Goal: Task Accomplishment & Management: Use online tool/utility

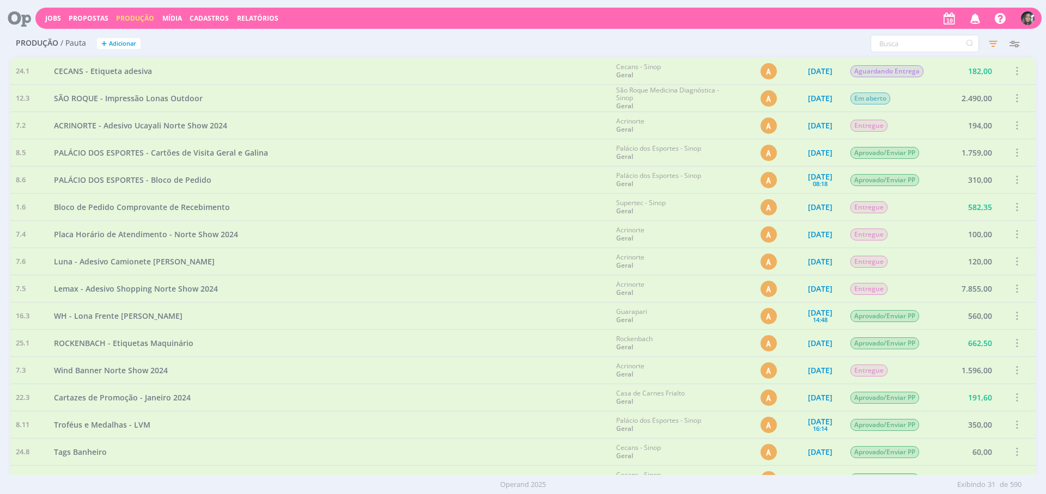
click at [438, 48] on div "Filtros Filtrar Limpar Data Personalizado a Responsável Situação Abertos Conclu…" at bounding box center [693, 43] width 683 height 17
click at [891, 46] on input "text" at bounding box center [924, 43] width 108 height 17
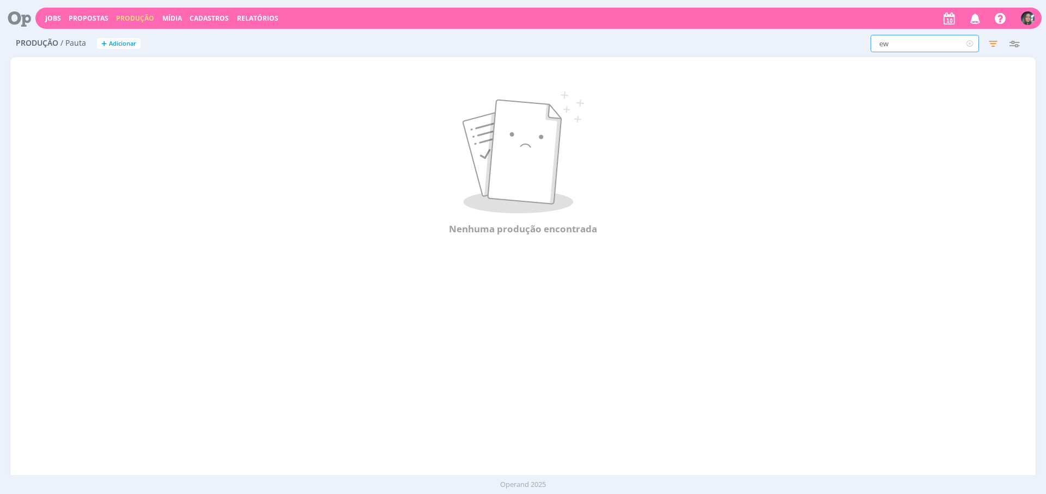
type input "e"
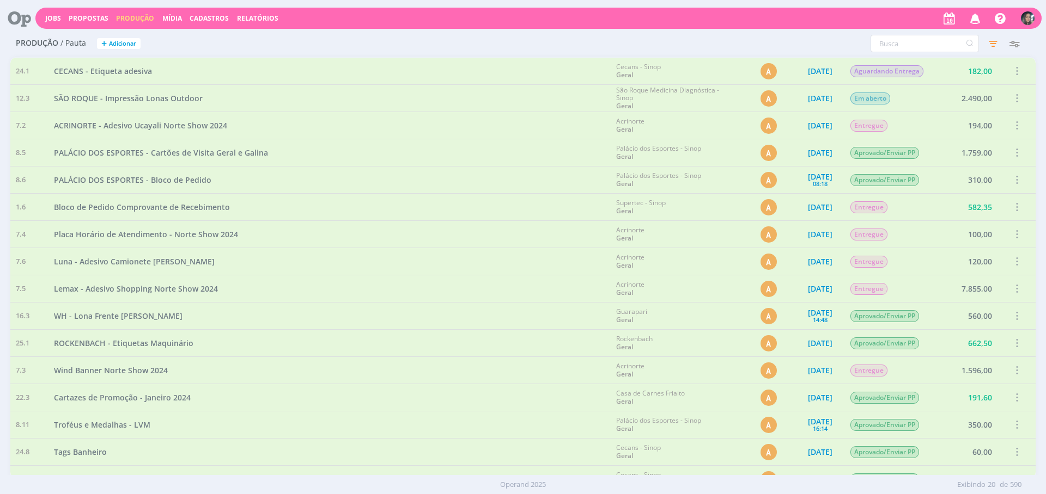
drag, startPoint x: 678, startPoint y: 59, endPoint x: 882, endPoint y: 106, distance: 208.9
click at [678, 59] on div "Cecans - Sinop Geral" at bounding box center [675, 71] width 131 height 27
click at [718, 29] on div "Jobs Propostas Produção Mídia Cadastros Relatórios Notificações Central de Ajud…" at bounding box center [522, 17] width 1037 height 26
click at [899, 51] on input "text" at bounding box center [924, 43] width 108 height 17
click at [174, 20] on link "Mídia" at bounding box center [172, 18] width 20 height 9
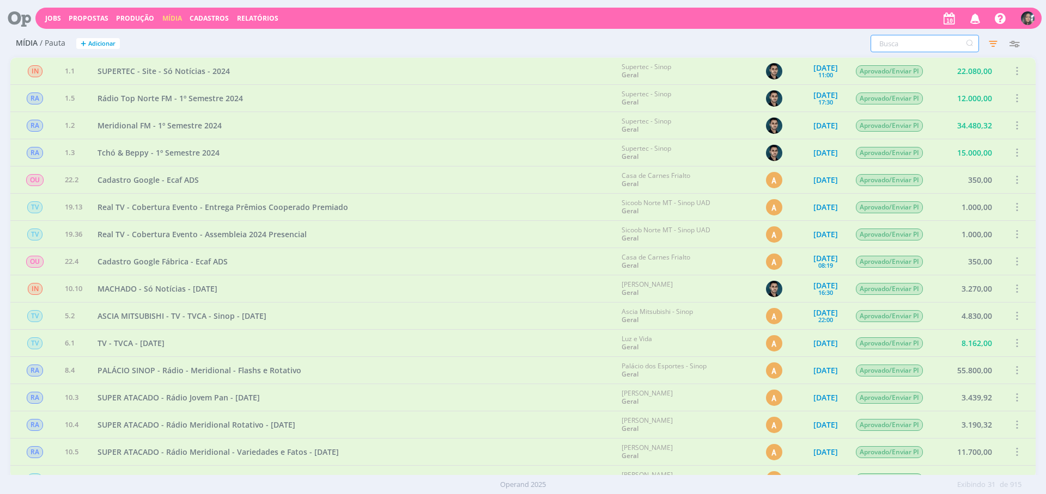
click at [927, 46] on input "text" at bounding box center [924, 43] width 108 height 17
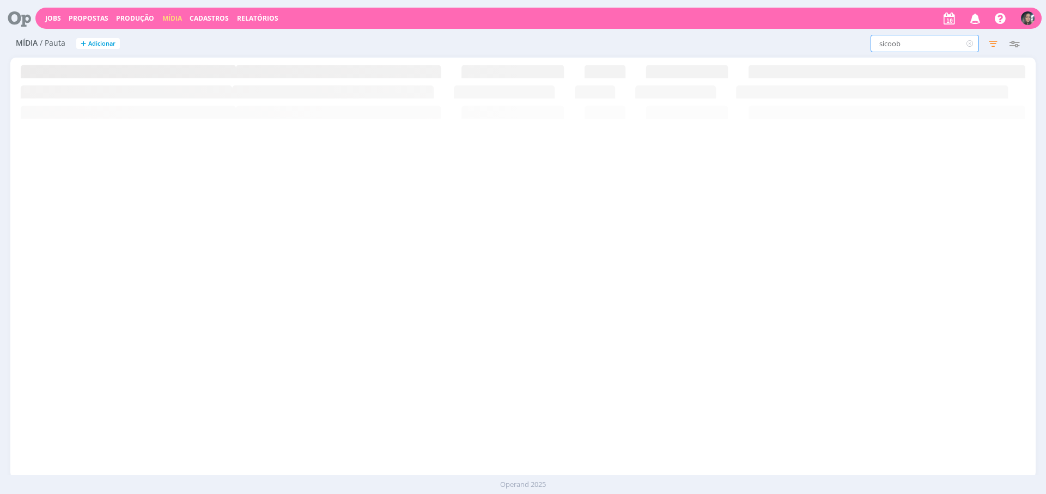
type input "sicoob"
click at [328, 140] on div "IN 1.1 SUPERTEC - Site - Só Notícias - 2024 Supertec - Sinop Geral 14/12/23 11:…" at bounding box center [522, 268] width 1025 height 420
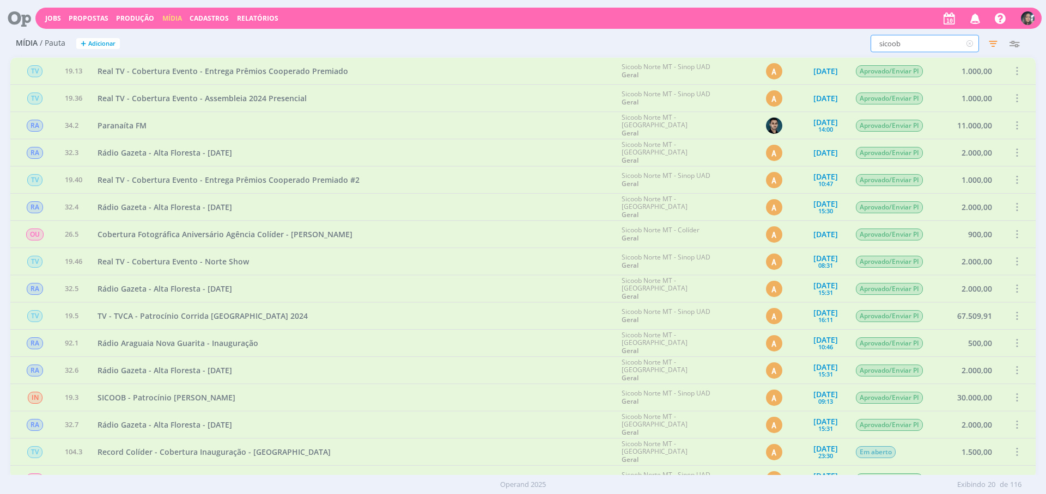
click at [926, 39] on input "sicoob" at bounding box center [924, 43] width 108 height 17
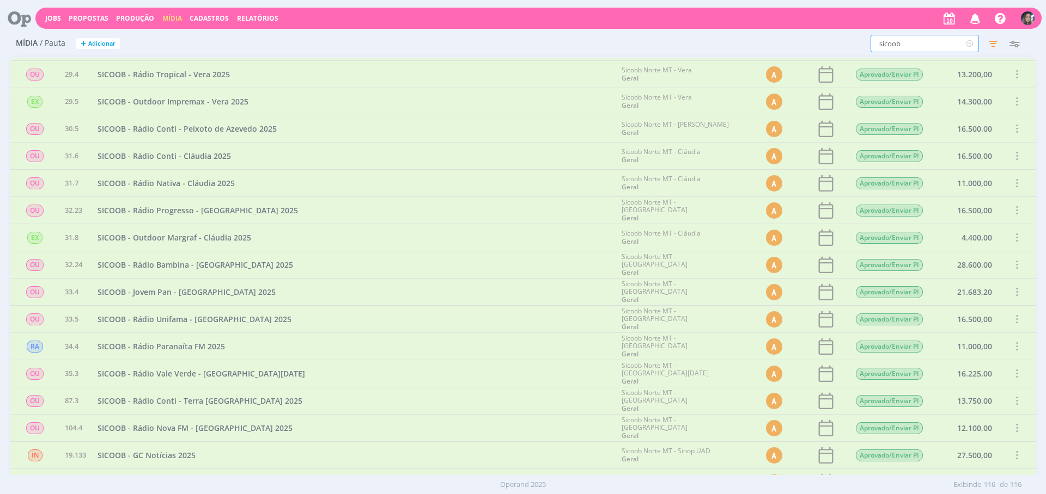
scroll to position [2550, 0]
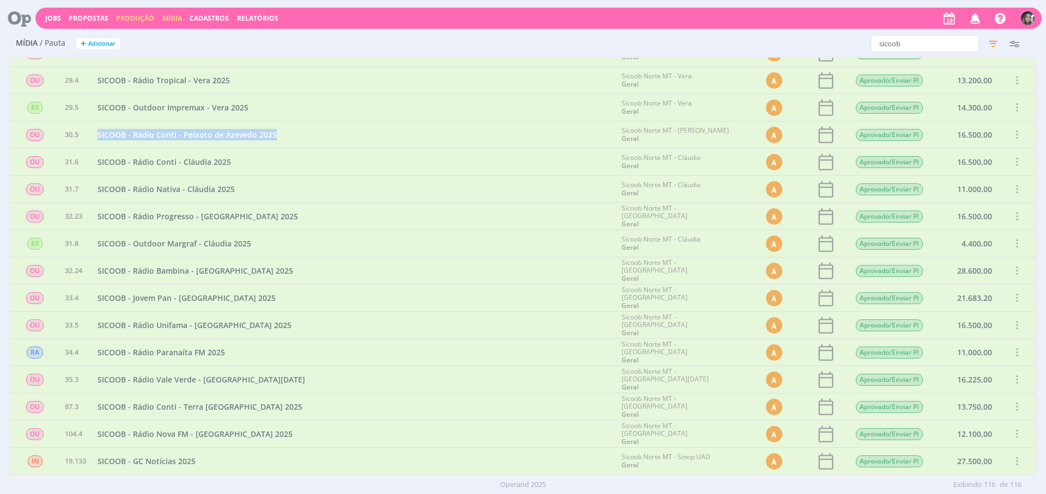
click at [137, 21] on link "Produção" at bounding box center [135, 18] width 38 height 9
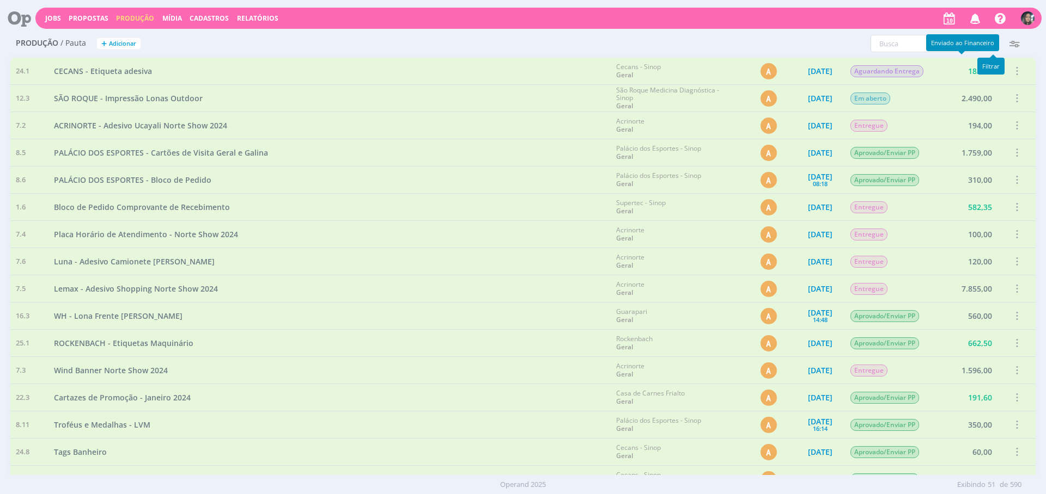
click at [999, 45] on icon "button" at bounding box center [993, 44] width 20 height 20
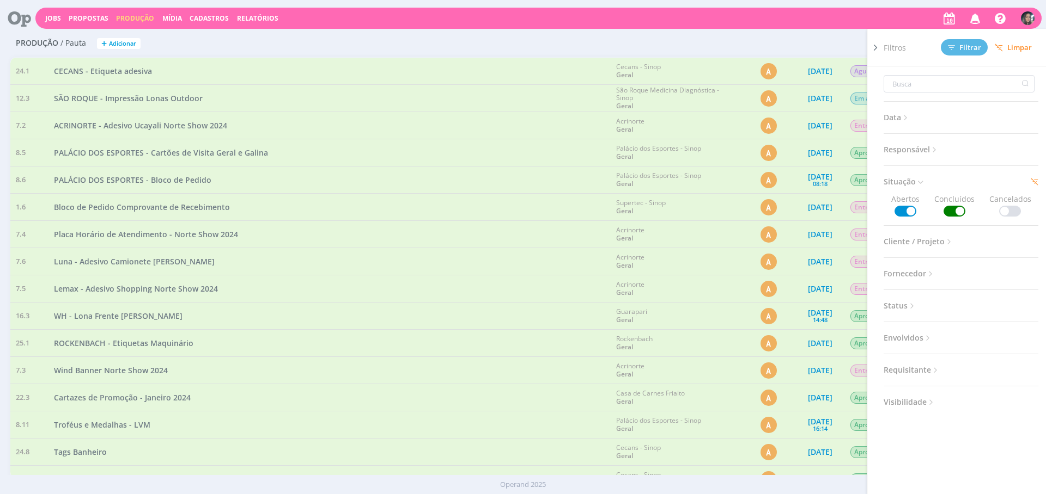
click at [1003, 47] on icon at bounding box center [998, 48] width 8 height 8
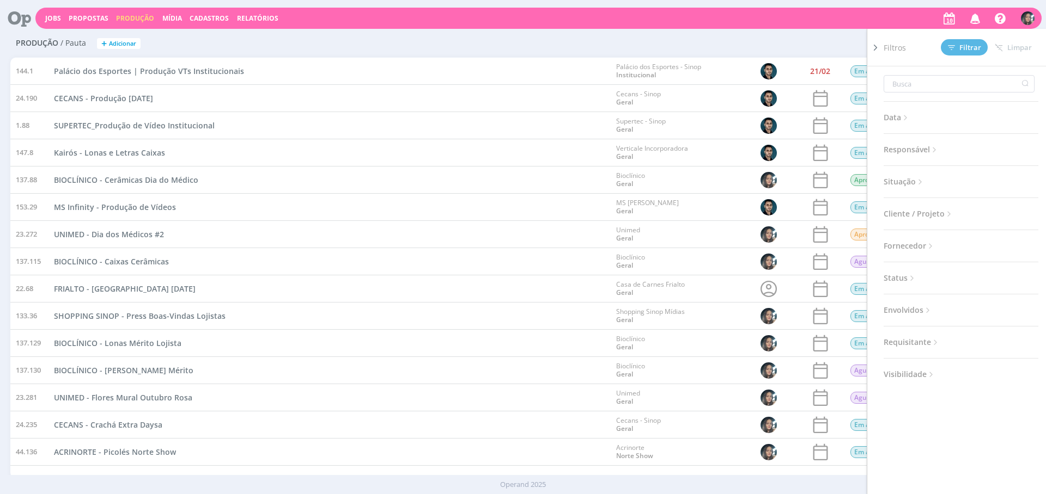
click at [718, 37] on div "Filtros Filtrar Limpar Data Personalizado a Responsável Situação Abertos Conclu…" at bounding box center [693, 43] width 683 height 17
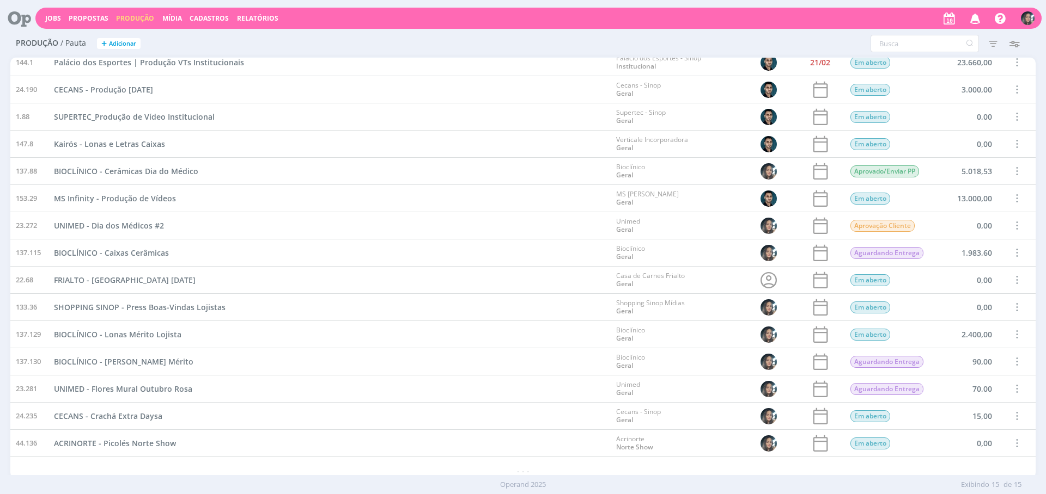
scroll to position [15, 0]
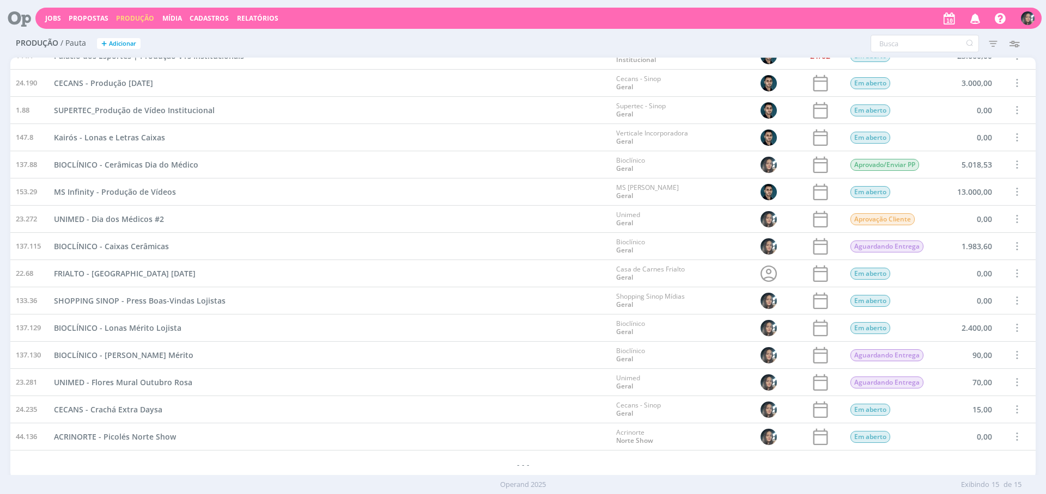
click at [536, 278] on div "FRIALTO - [GEOGRAPHIC_DATA] [DATE]" at bounding box center [329, 273] width 562 height 27
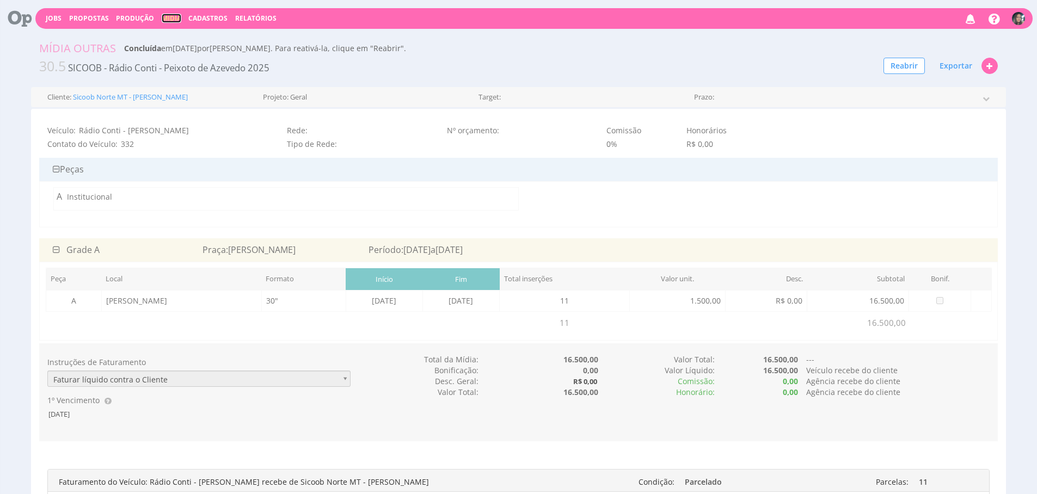
click at [172, 21] on link "Mídia" at bounding box center [172, 18] width 20 height 9
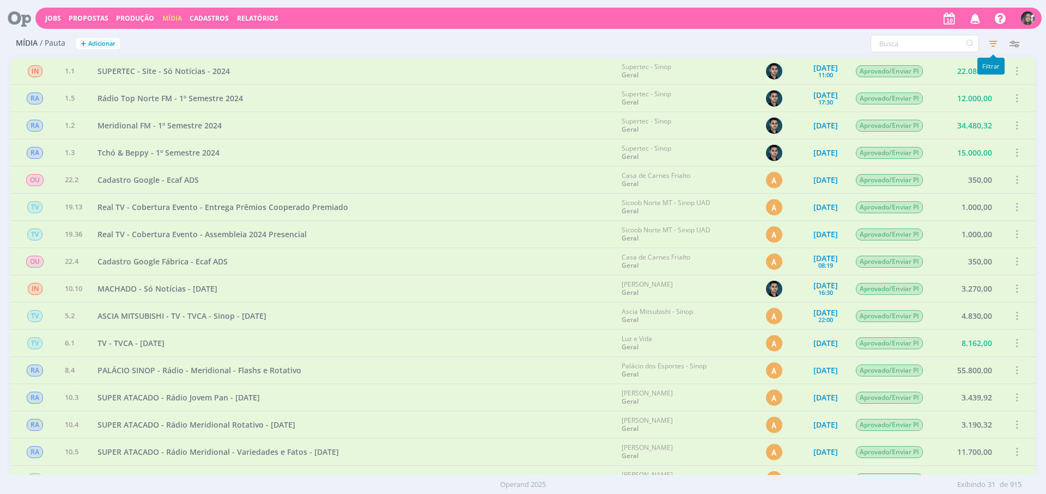
click at [993, 40] on icon "button" at bounding box center [993, 44] width 20 height 20
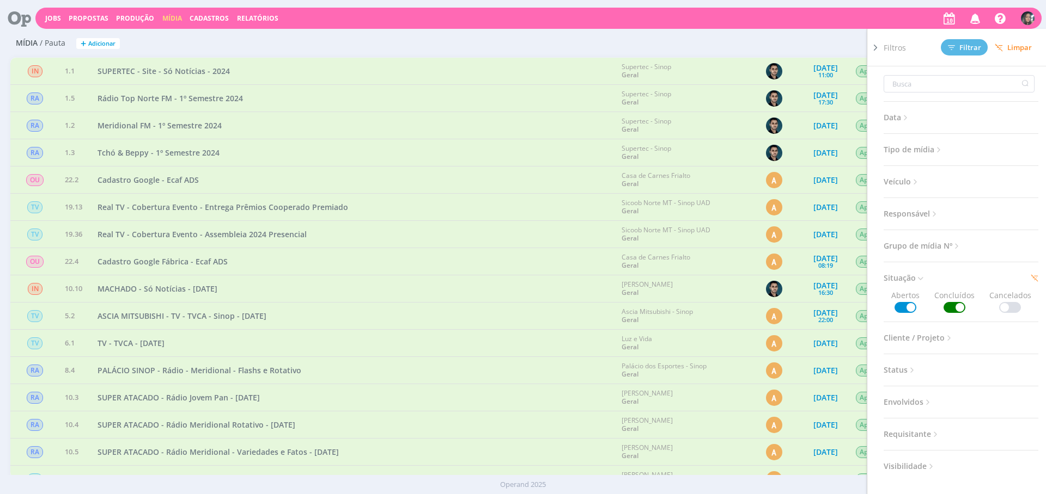
click at [999, 46] on icon at bounding box center [998, 48] width 8 height 8
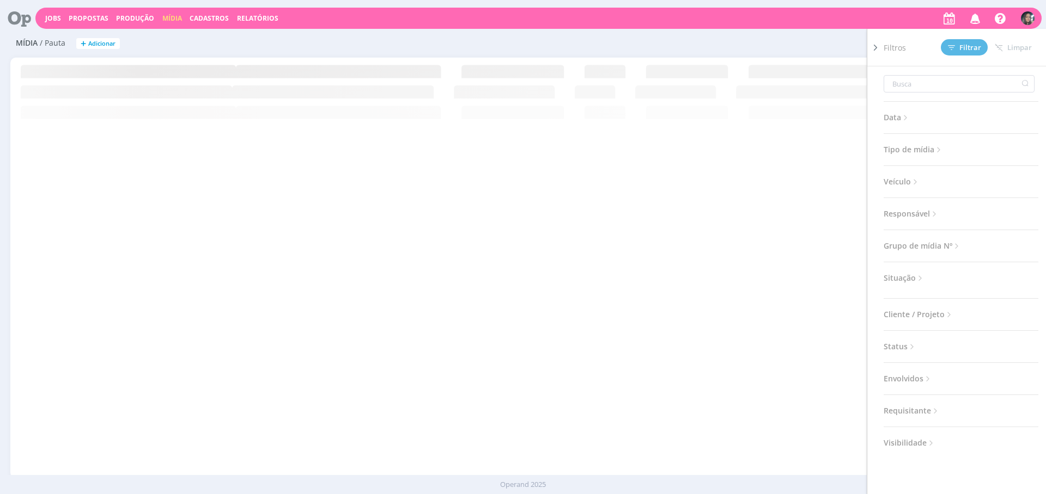
click at [761, 36] on div "Filtros Filtrar Limpar Data Personalizado a Tipo de mídia Selecione Veículo Sel…" at bounding box center [693, 43] width 683 height 17
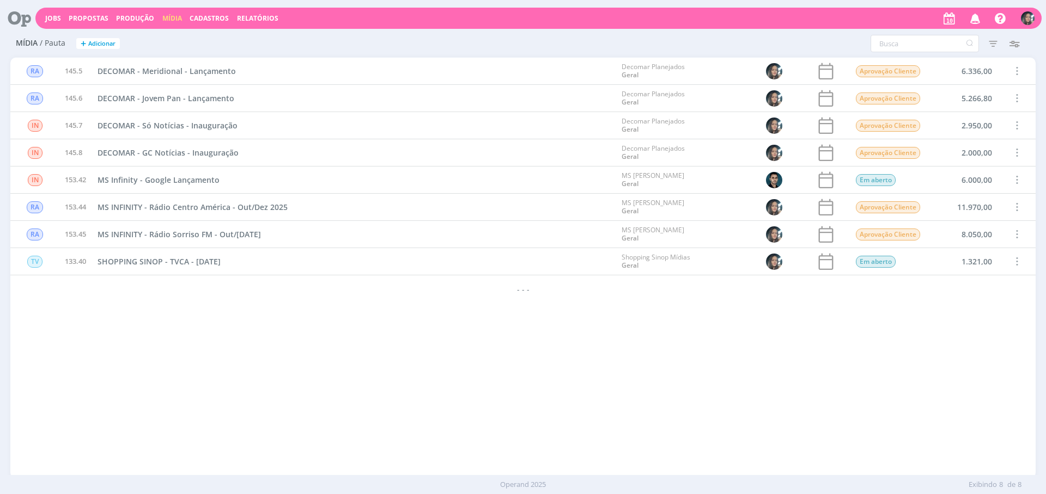
click at [481, 421] on div "IN 1.1 SUPERTEC - Site - Só Notícias - 2024 Supertec - Sinop Geral 14/12/23 11:…" at bounding box center [522, 268] width 1025 height 420
click at [412, 152] on div "DECOMAR - GC Notícias - Inauguração" at bounding box center [354, 152] width 524 height 27
click at [469, 285] on div "- - -" at bounding box center [522, 289] width 1025 height 27
click at [385, 376] on div "IN 1.1 SUPERTEC - Site - Só Notícias - 2024 Supertec - Sinop Geral 14/12/23 11:…" at bounding box center [522, 268] width 1025 height 420
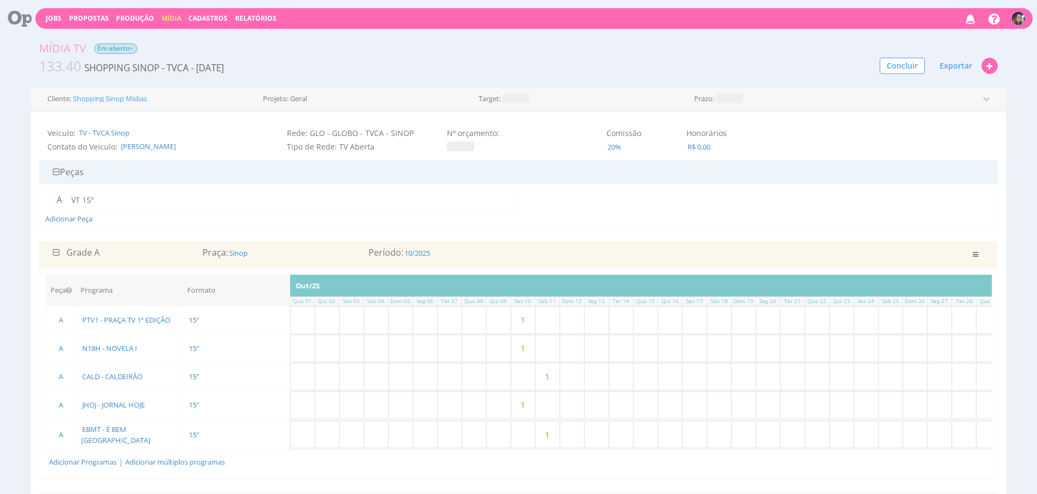
click at [127, 51] on span "Em aberto" at bounding box center [115, 49] width 43 height 10
click at [908, 69] on button "Concluir" at bounding box center [902, 66] width 45 height 16
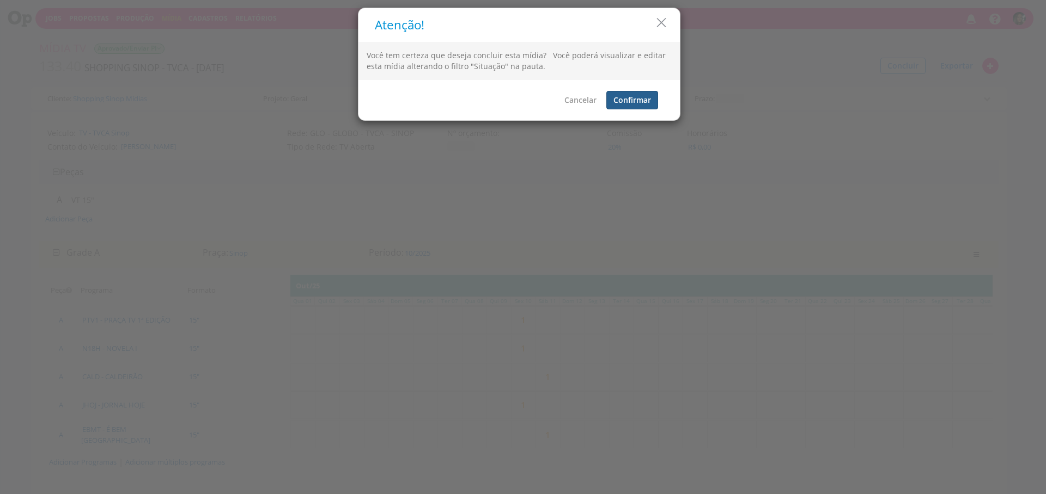
click at [637, 102] on button "Confirmar" at bounding box center [632, 100] width 52 height 19
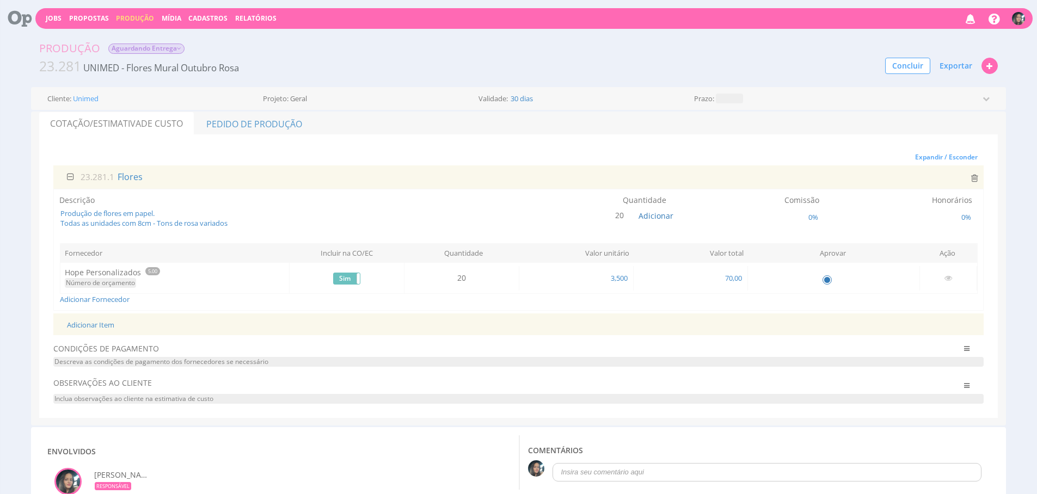
drag, startPoint x: 251, startPoint y: 219, endPoint x: 515, endPoint y: 221, distance: 263.6
click at [251, 220] on span "Produção de flores em papel. Todas as unidades com 8cm - Tons de rosa variados" at bounding box center [247, 219] width 377 height 20
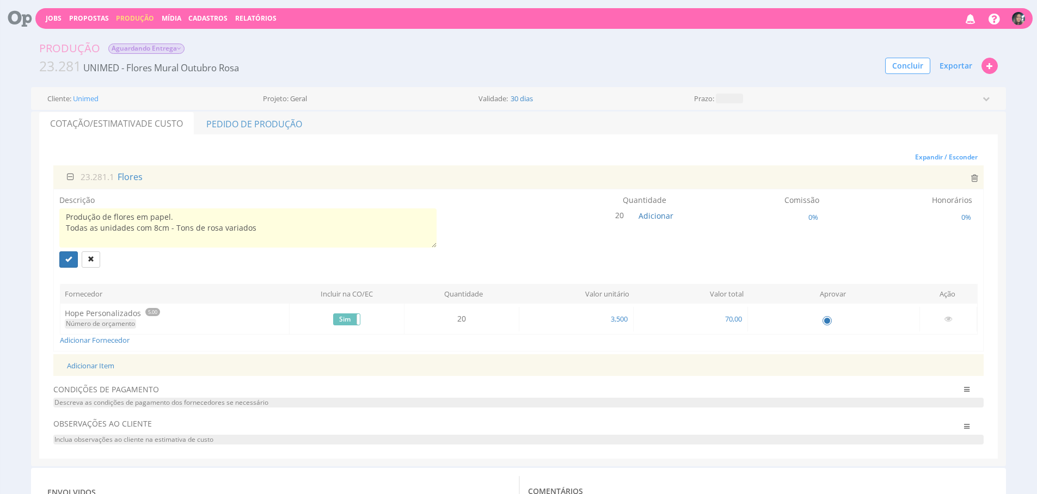
scroll to position [7, 0]
type textarea "Produção de flores em papel. Todas as unidades com 8cm - Tons de rosa variados …"
drag, startPoint x: 71, startPoint y: 262, endPoint x: 93, endPoint y: 258, distance: 22.1
click at [71, 262] on icon "submit" at bounding box center [68, 259] width 7 height 7
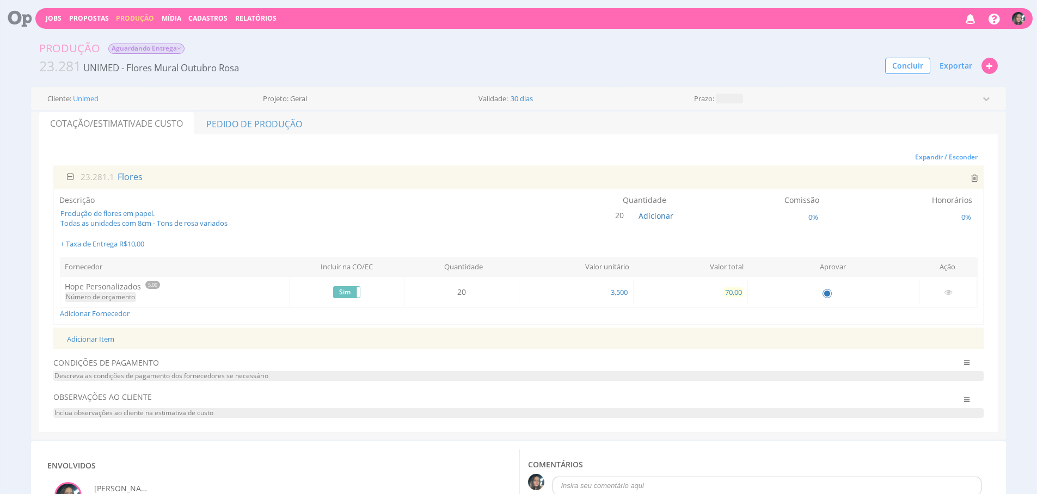
click at [736, 289] on span "70,00" at bounding box center [733, 293] width 19 height 10
type input "80,00"
click at [745, 327] on div "Expandir / Esconder 23.281.1 Flores Descrição Produção de flores em papel. Toda…" at bounding box center [518, 283] width 931 height 269
click at [285, 130] on link "Pedido de Produção" at bounding box center [254, 123] width 119 height 23
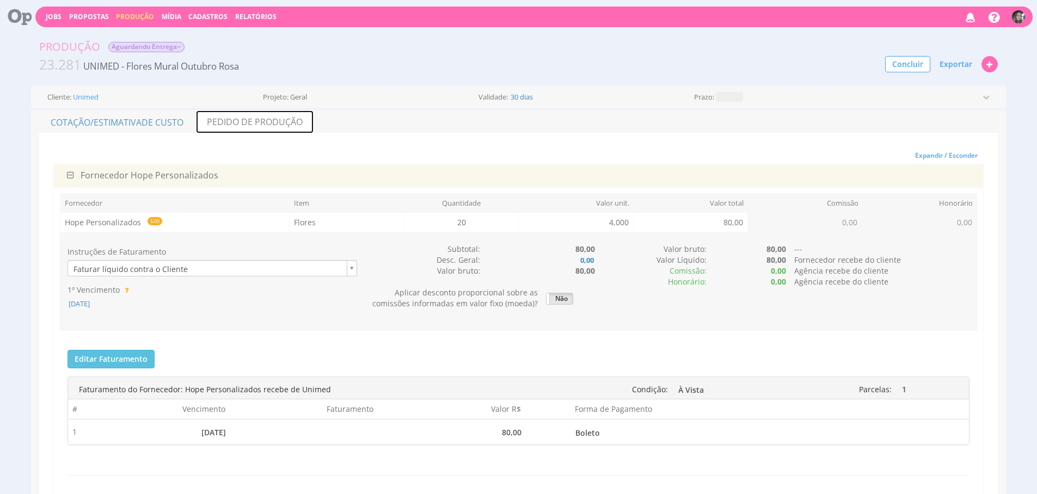
scroll to position [2, 0]
click at [64, 304] on div "1º Vencimento [DATE]" at bounding box center [212, 296] width 306 height 25
click at [77, 300] on span "[DATE]" at bounding box center [79, 303] width 23 height 10
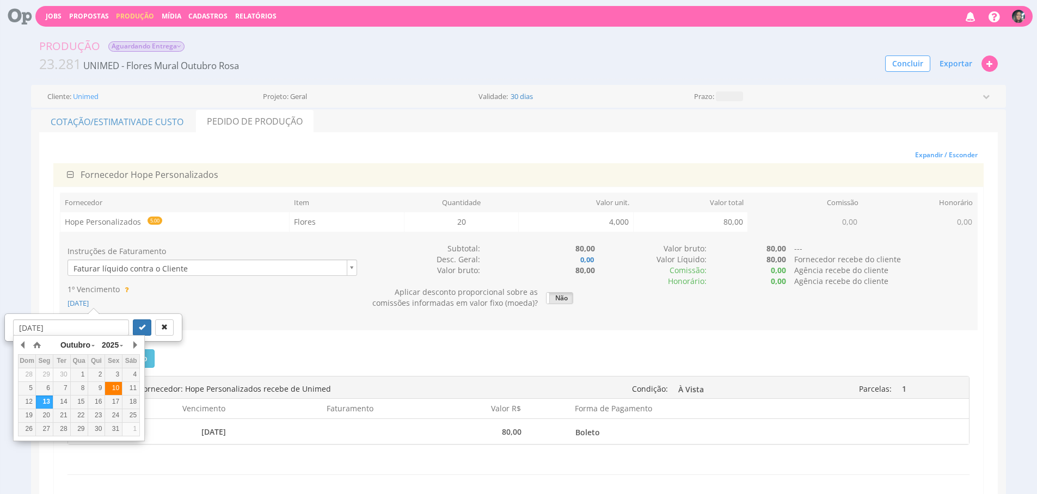
click at [115, 389] on div "10" at bounding box center [113, 388] width 17 height 9
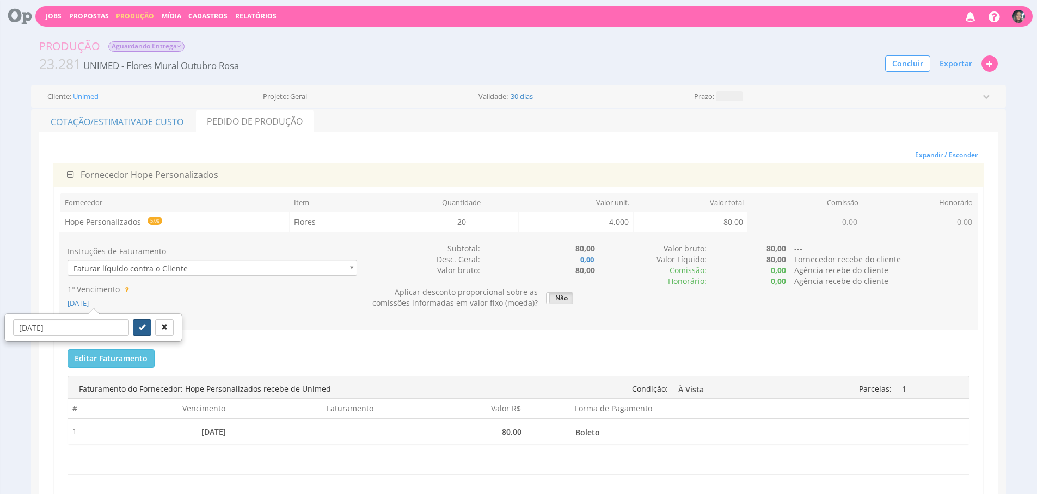
click at [133, 327] on button "submit" at bounding box center [142, 328] width 19 height 16
type input "10/10/2025"
click at [127, 350] on button "Editar Faturamento" at bounding box center [111, 359] width 87 height 19
click at [126, 360] on button "Editar Faturamento" at bounding box center [111, 359] width 87 height 19
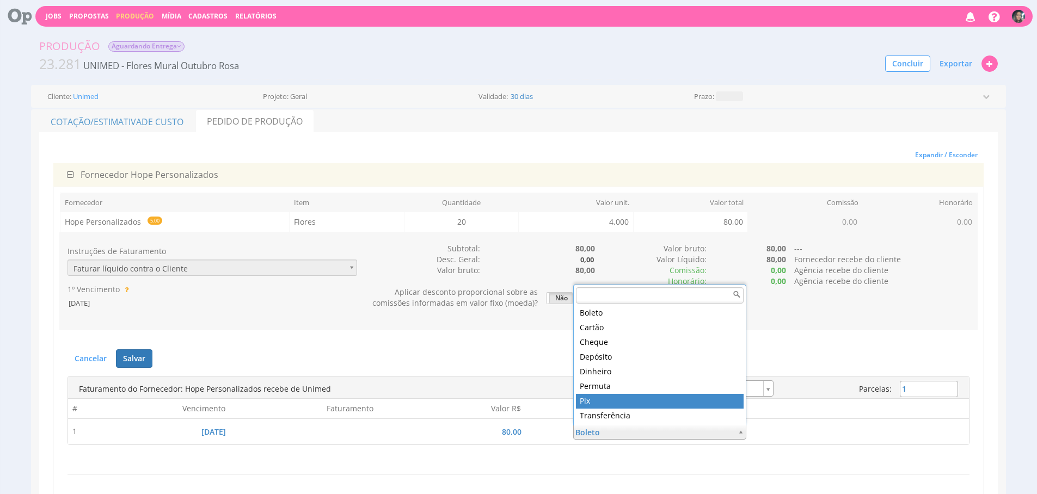
type input "8"
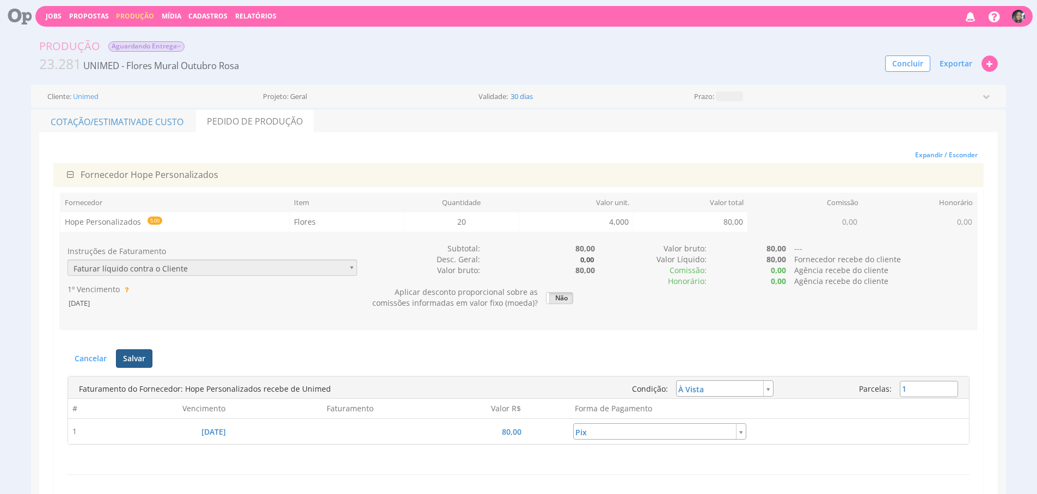
click at [148, 358] on button "Salvar" at bounding box center [134, 359] width 36 height 19
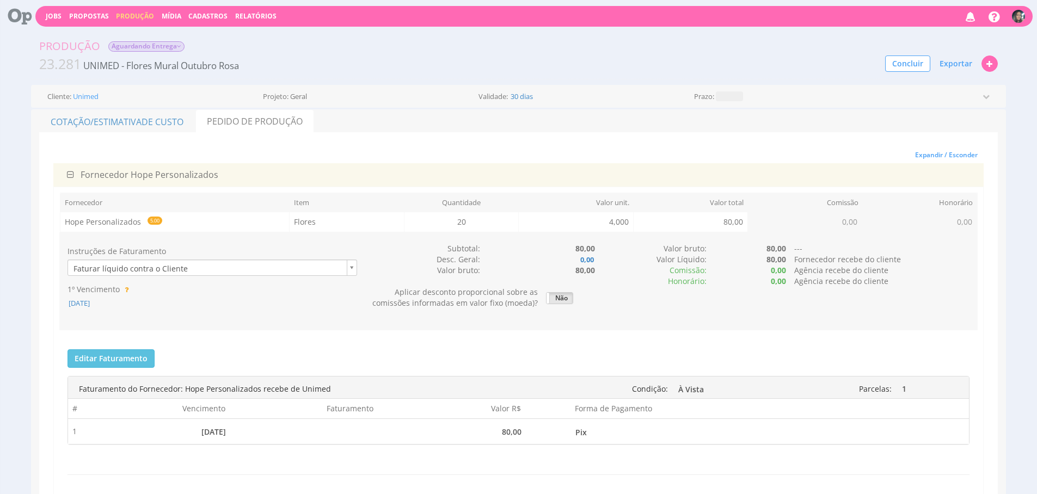
drag, startPoint x: 389, startPoint y: 345, endPoint x: 448, endPoint y: 330, distance: 60.8
click at [389, 345] on div "Editar Faturamento Cancelar Salvar Enviar para o Financeiro Faturas enviadas pa…" at bounding box center [518, 420] width 919 height 158
click at [953, 74] on div "Produção Aguardando Entrega 23.281 UNIMED - Flores Mural Outubro Rosa Concluir …" at bounding box center [518, 56] width 975 height 46
click at [957, 65] on span "Exportar" at bounding box center [956, 63] width 33 height 10
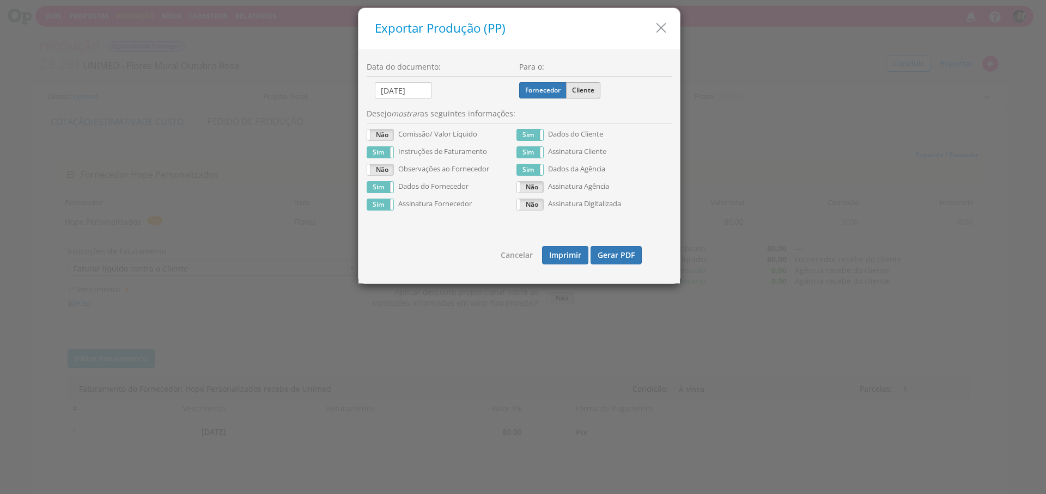
click at [579, 93] on label "Cliente" at bounding box center [583, 90] width 34 height 16
click at [0, 0] on input "Cliente" at bounding box center [0, 0] width 0 height 0
click at [616, 250] on button "Gerar PDF" at bounding box center [615, 255] width 51 height 19
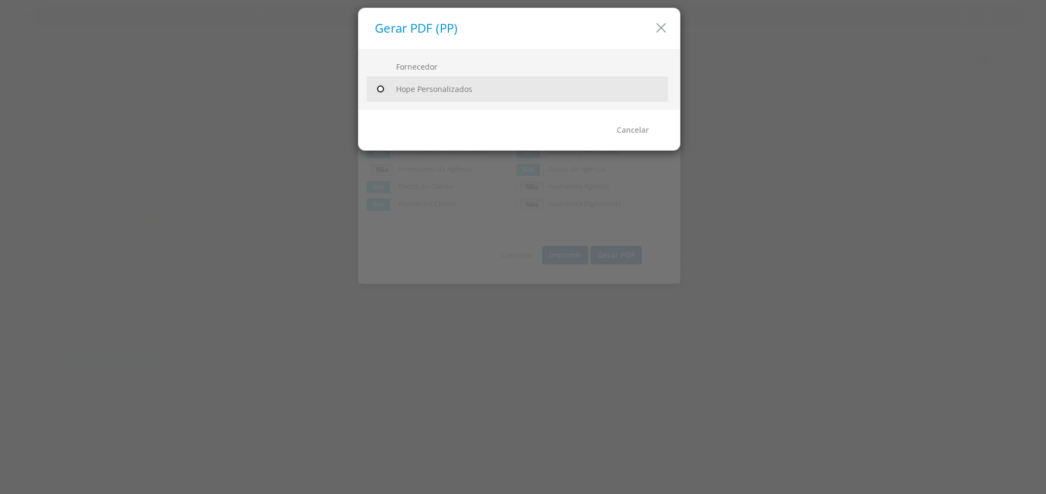
click at [383, 90] on input "radio" at bounding box center [380, 89] width 11 height 11
radio input "true"
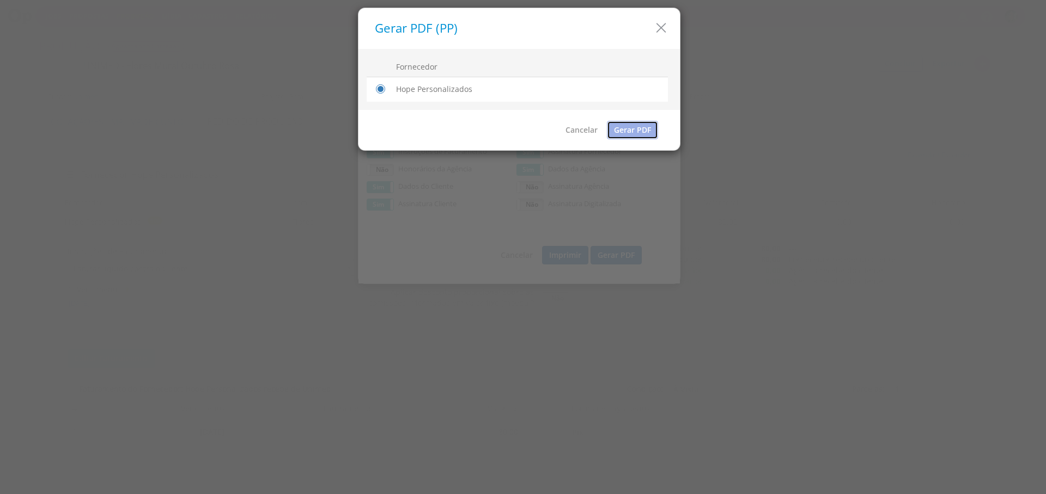
click at [615, 125] on link "Gerar PDF" at bounding box center [632, 130] width 51 height 19
click at [662, 25] on icon "button" at bounding box center [661, 28] width 16 height 16
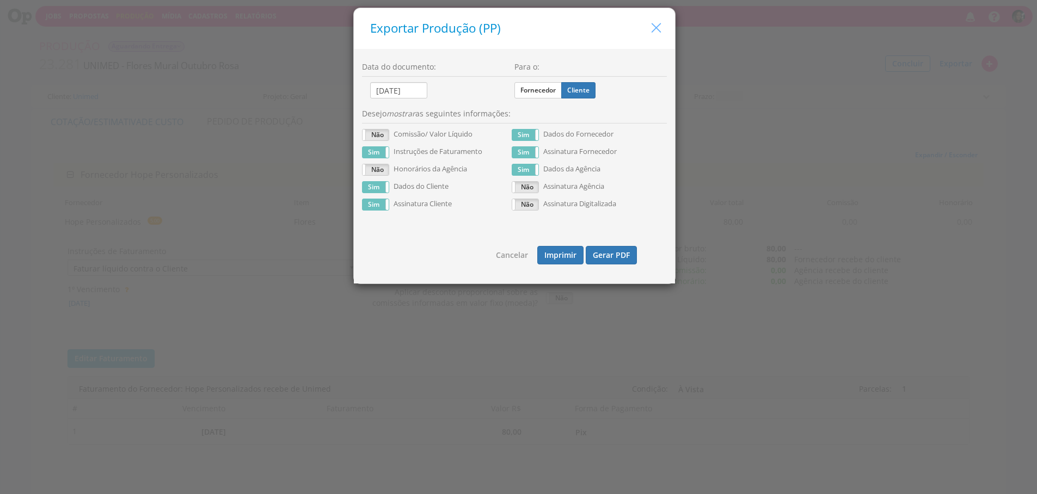
click at [662, 25] on icon "button" at bounding box center [657, 28] width 16 height 16
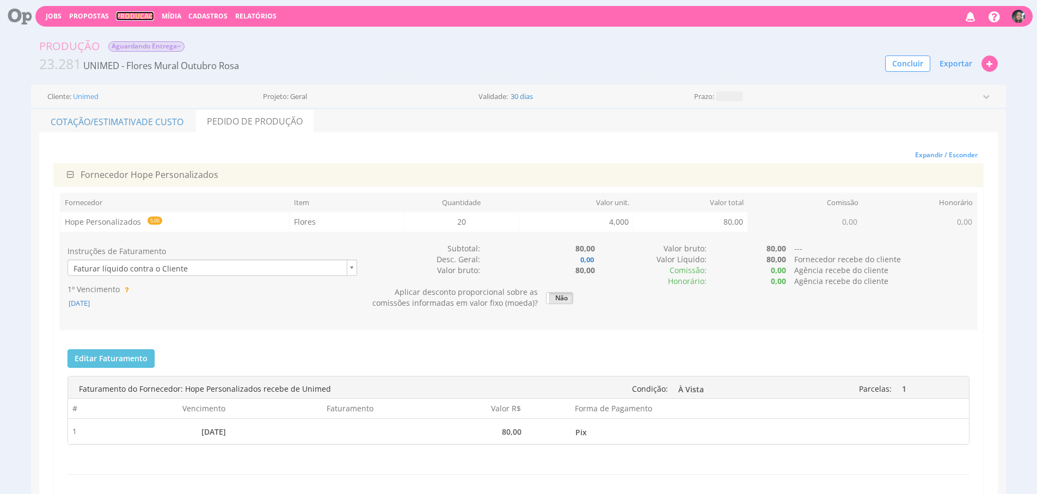
click at [137, 12] on link "Produção" at bounding box center [135, 15] width 38 height 9
